Goal: Task Accomplishment & Management: Complete application form

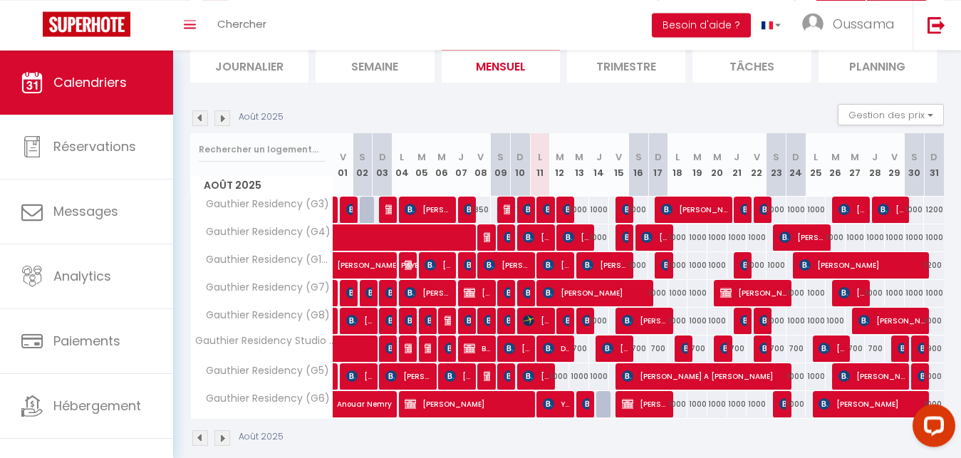
scroll to position [102, 0]
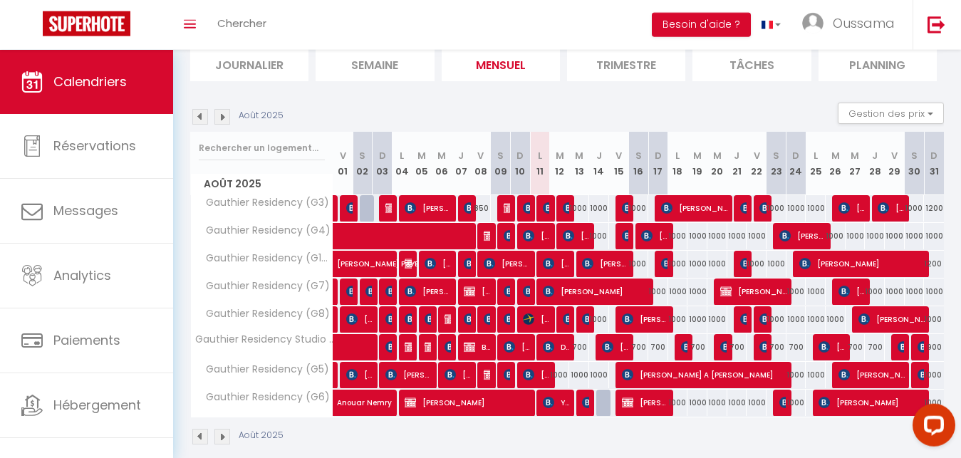
click at [519, 205] on div at bounding box center [527, 208] width 20 height 27
click at [524, 207] on img at bounding box center [528, 207] width 11 height 11
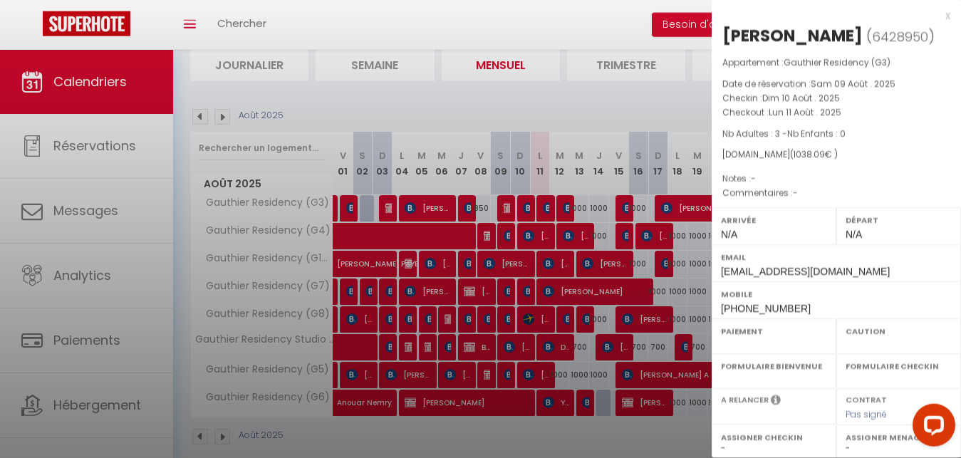
select select "OK"
select select "KO"
select select "0"
select select "1"
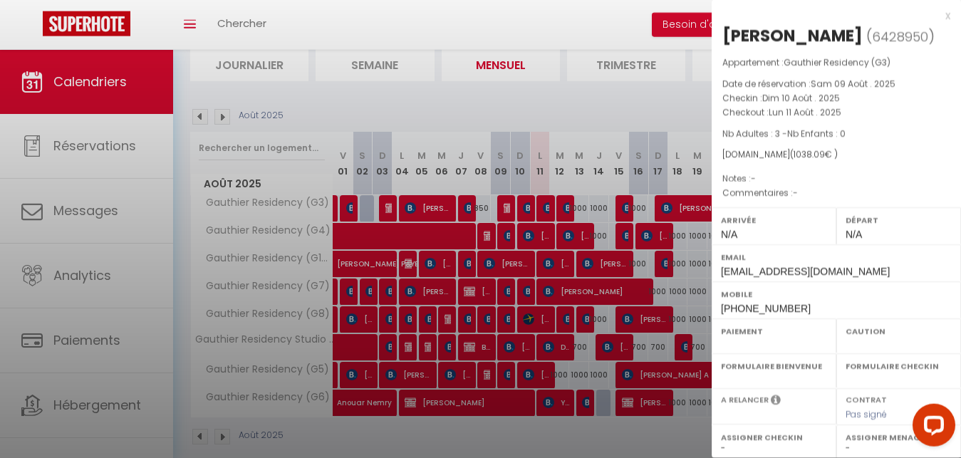
select select
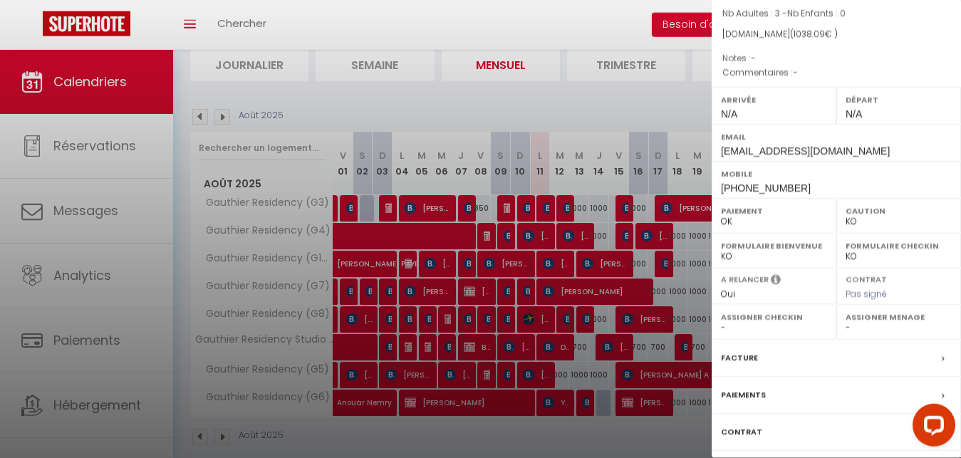
scroll to position [206, 0]
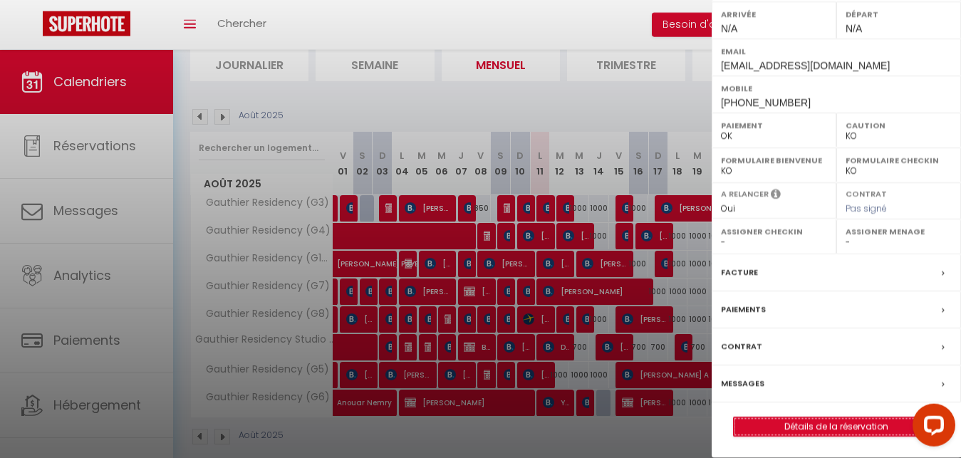
click at [830, 426] on link "Détails de la réservation" at bounding box center [836, 426] width 205 height 19
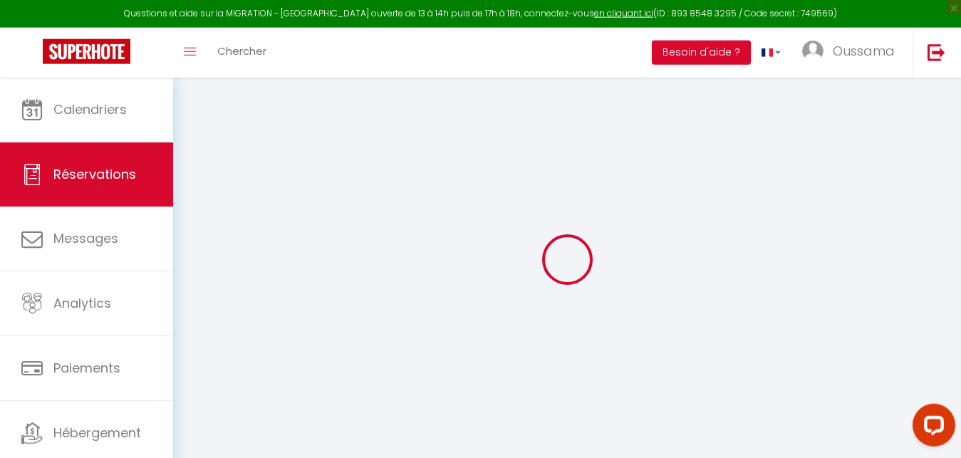
type input "[PERSON_NAME]"
type input "[EMAIL_ADDRESS][DOMAIN_NAME]"
type input "[PHONE_NUMBER]"
type input "."
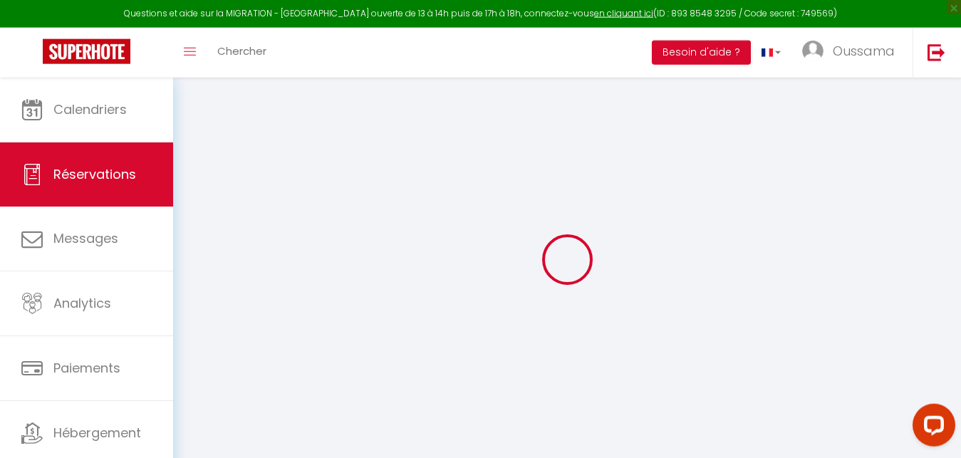
select select "FR"
type input "243"
select select "21028"
select select "1"
select select
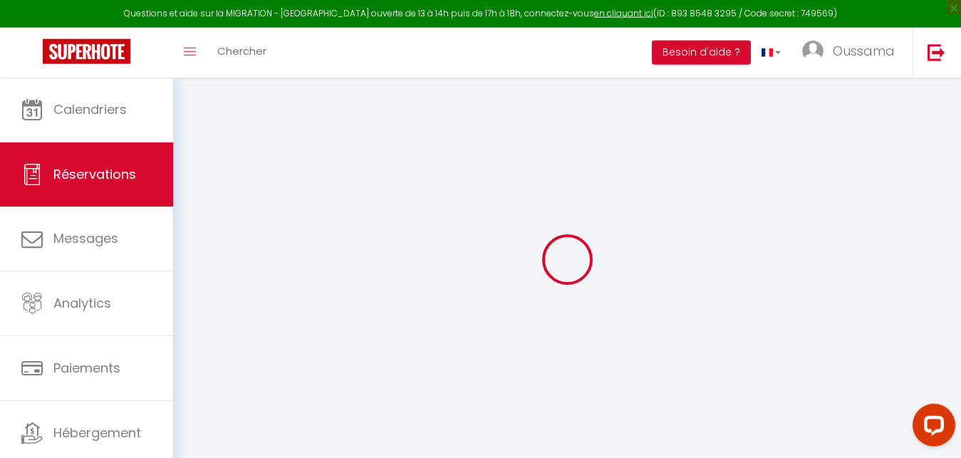
select select
type input "3"
select select "12"
select select
type input "972"
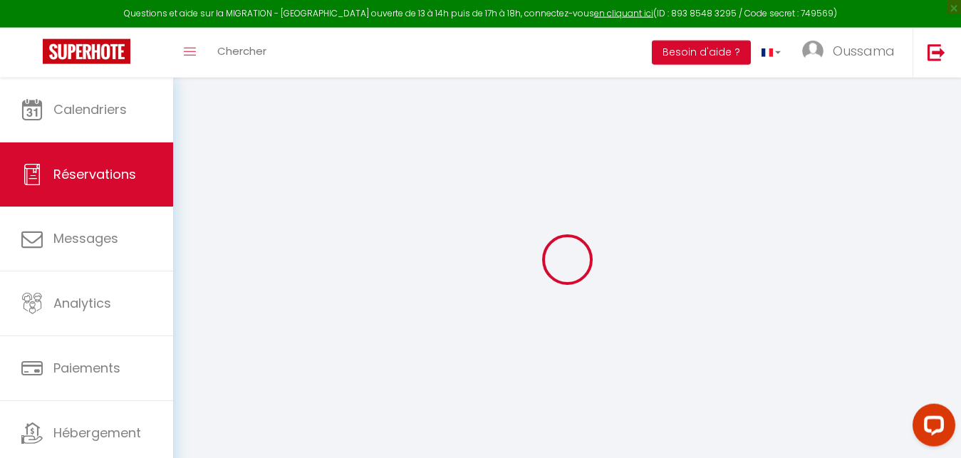
checkbox input "false"
type input "0"
select select "2"
type input "0"
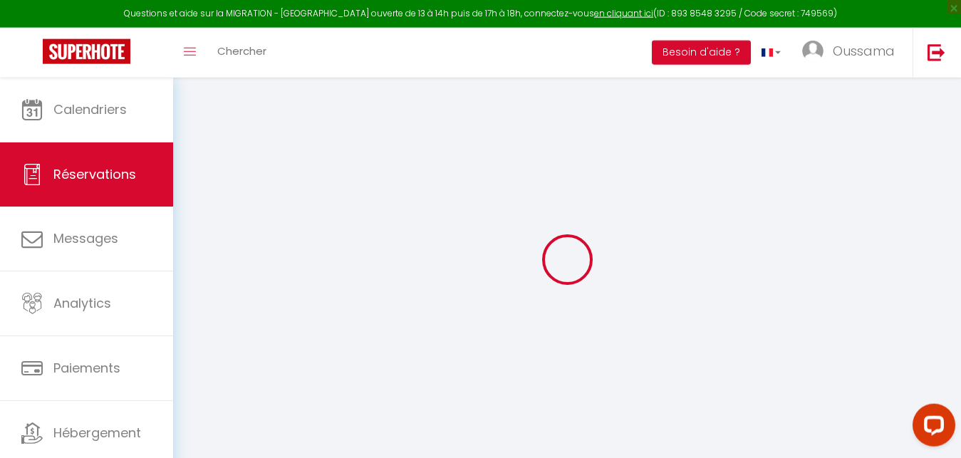
type input "0"
select select
select select "14"
checkbox input "false"
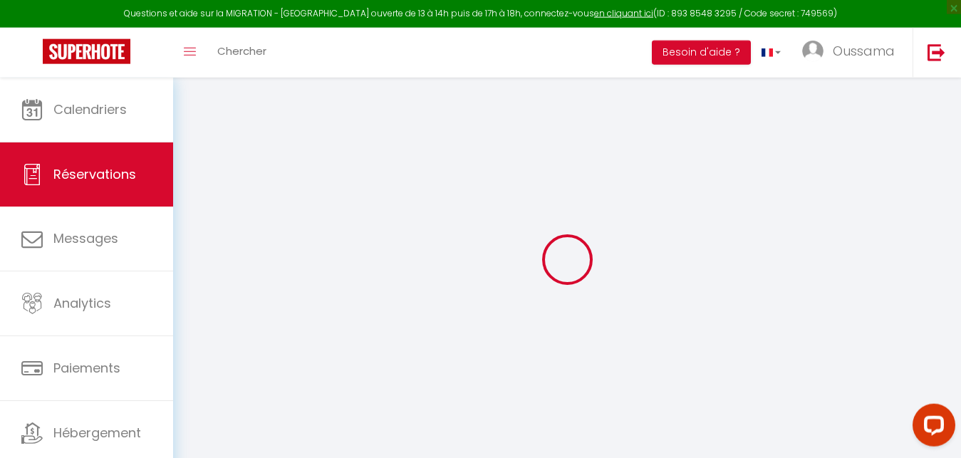
select select
checkbox input "false"
select select
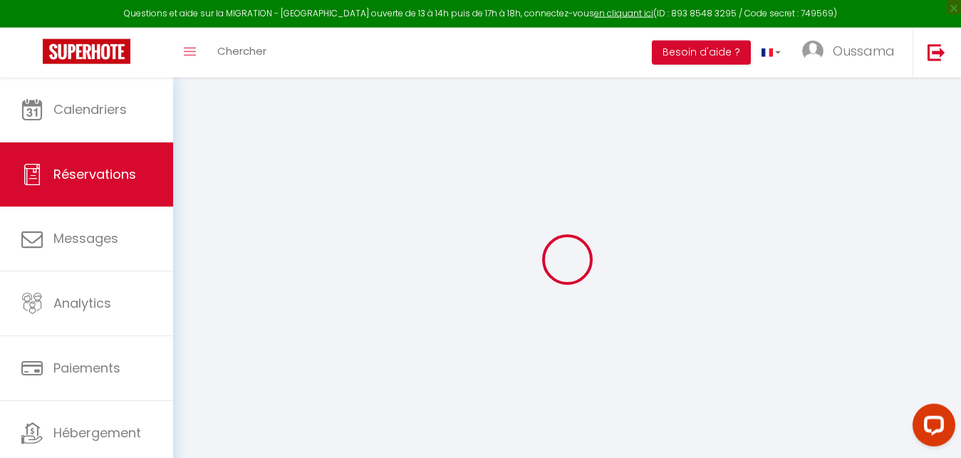
checkbox input "false"
select select
checkbox input "false"
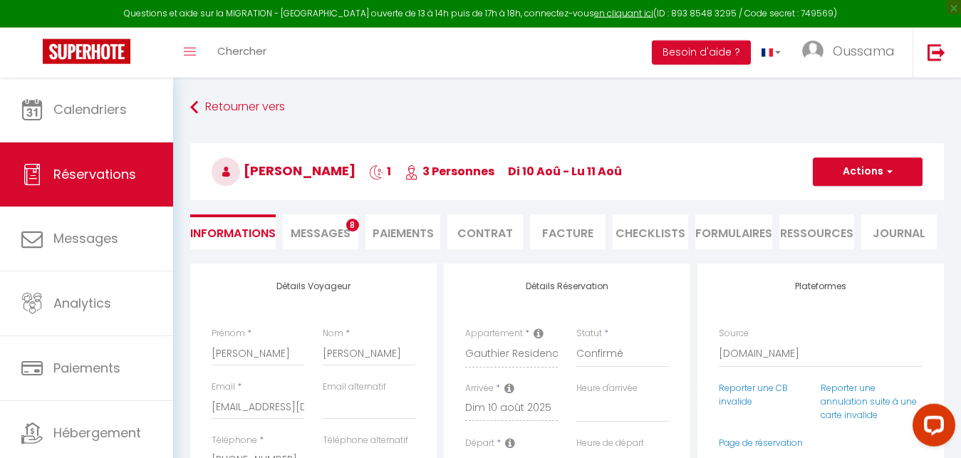
type input "66.09"
select select
checkbox input "false"
select select
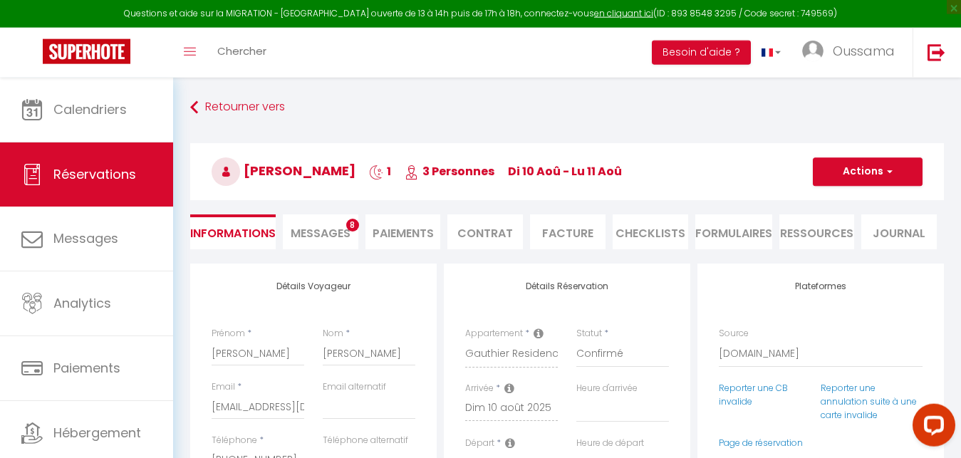
select select
checkbox input "false"
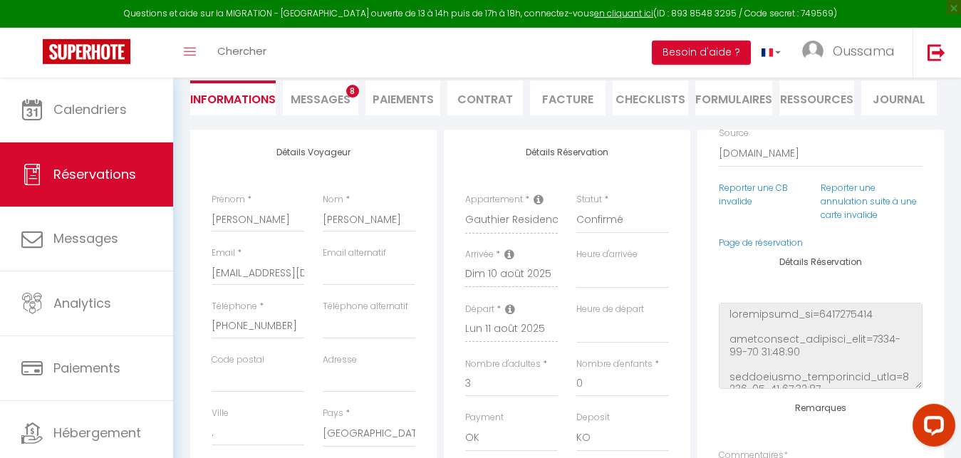
scroll to position [68, 0]
click at [759, 241] on link "Page de réservation" at bounding box center [761, 240] width 84 height 12
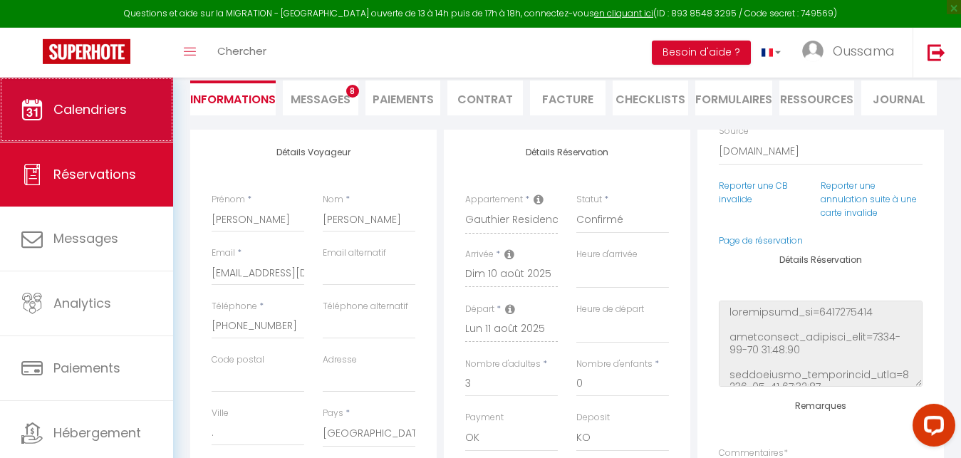
click at [110, 105] on span "Calendriers" at bounding box center [89, 109] width 73 height 18
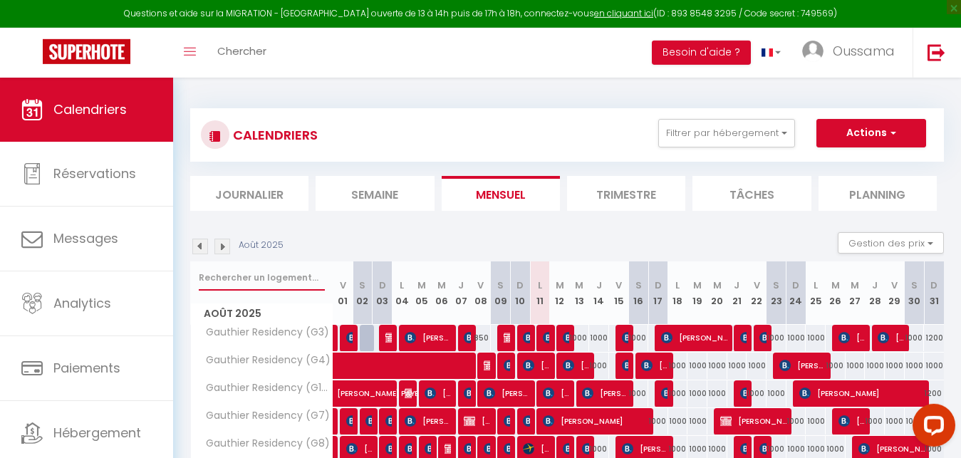
click at [264, 271] on input "text" at bounding box center [262, 278] width 126 height 26
click at [526, 344] on span "[PERSON_NAME]" at bounding box center [526, 337] width 6 height 27
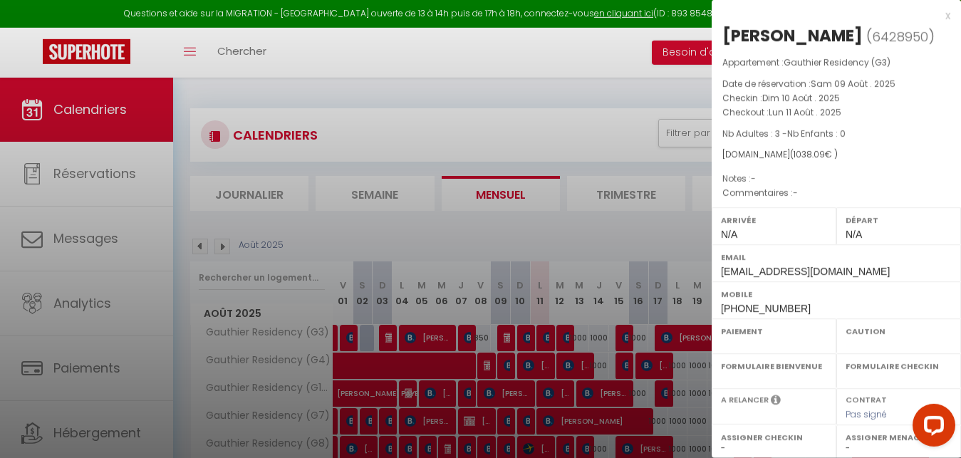
select select "OK"
select select "KO"
select select "0"
select select "1"
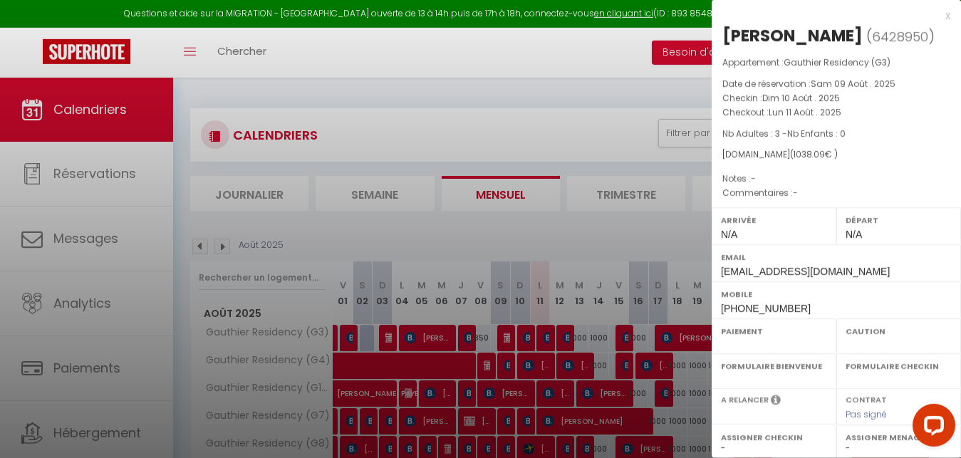
select select
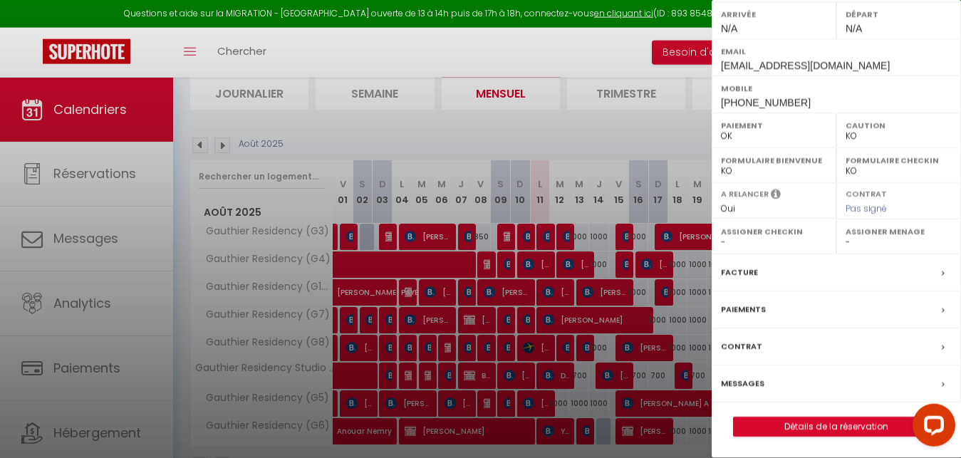
scroll to position [147, 0]
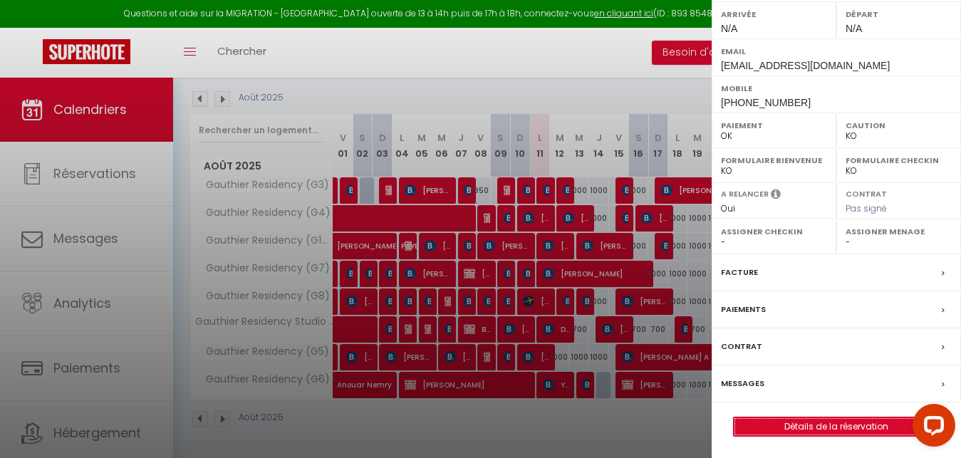
click at [818, 430] on link "Détails de la réservation" at bounding box center [836, 426] width 205 height 19
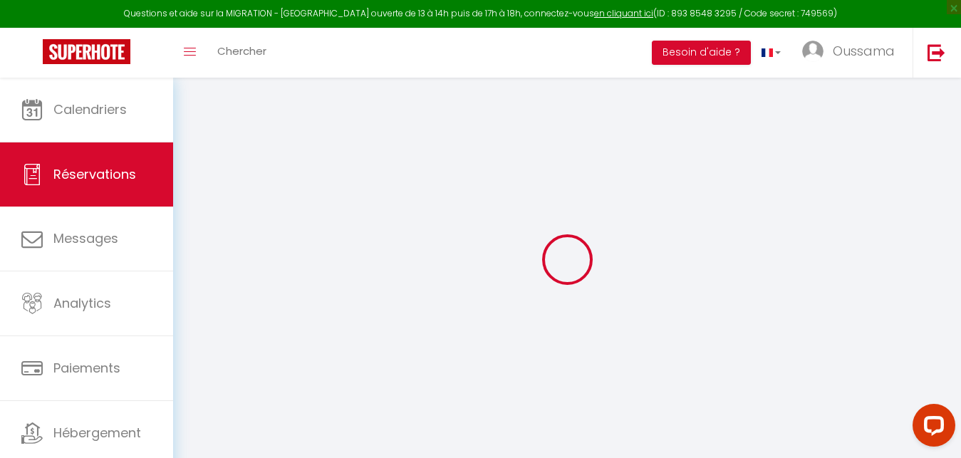
select select
select select "14"
checkbox input "false"
select select
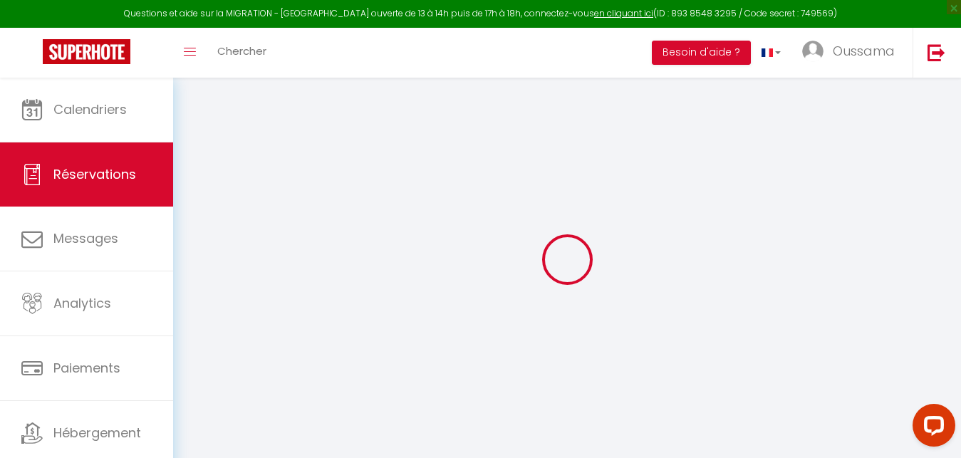
select select
checkbox input "false"
select select
checkbox input "false"
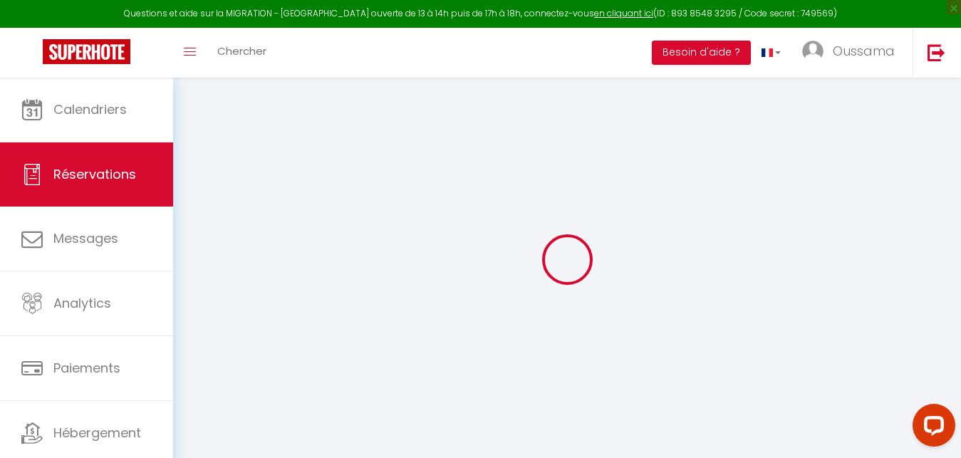
select select
checkbox input "false"
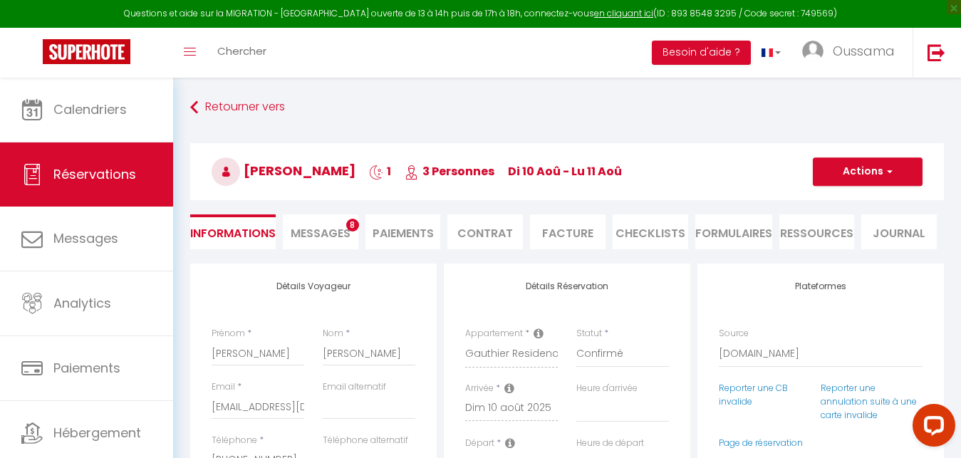
type input "66.09"
select select
checkbox input "false"
select select
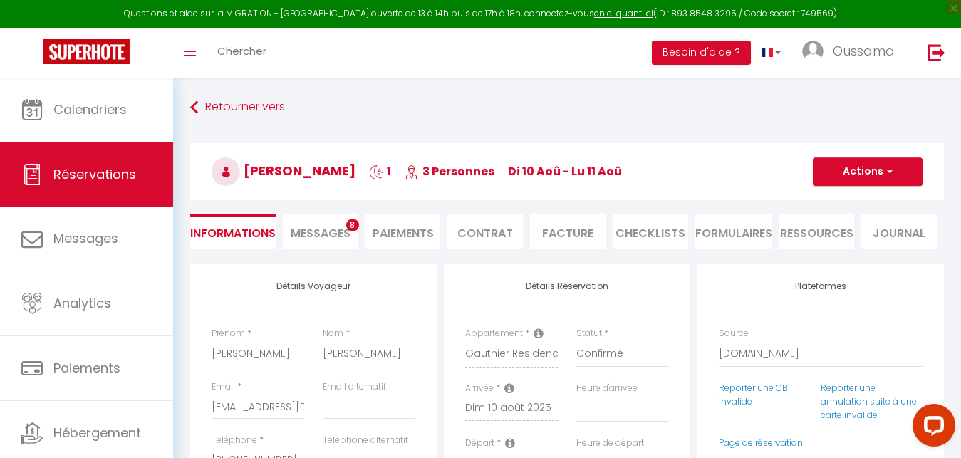
select select
checkbox input "false"
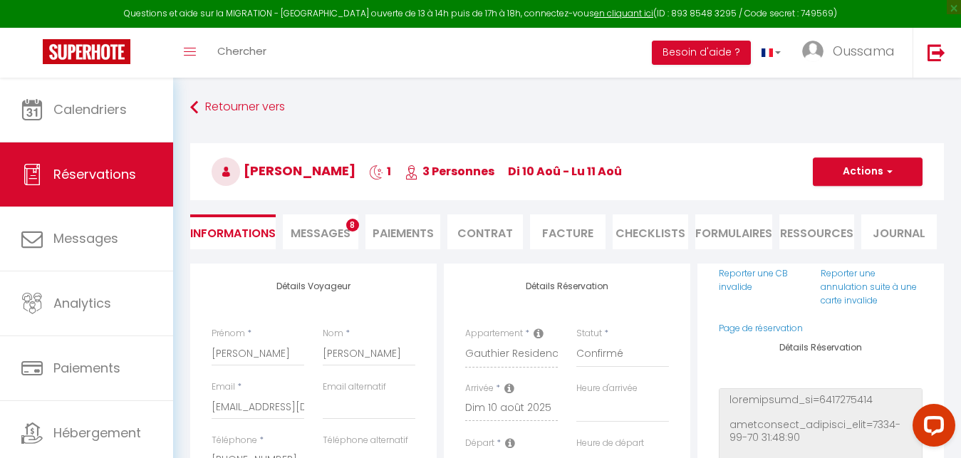
scroll to position [118, 0]
click at [758, 324] on link "Page de réservation" at bounding box center [761, 325] width 84 height 12
